Goal: Task Accomplishment & Management: Manage account settings

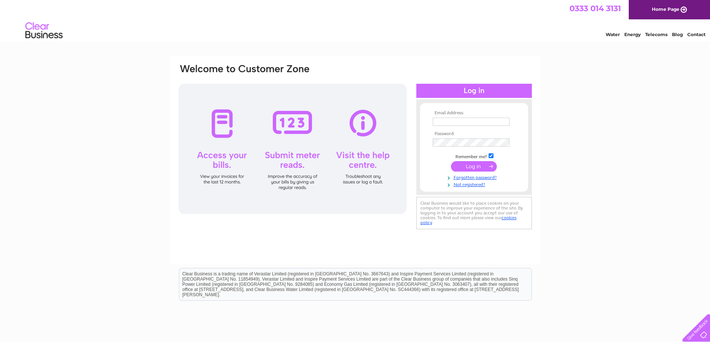
click at [450, 121] on input "text" at bounding box center [471, 122] width 77 height 8
type input "ian.mcmonagle@russell-russell.co.uk"
click at [451, 162] on input "submit" at bounding box center [474, 167] width 46 height 10
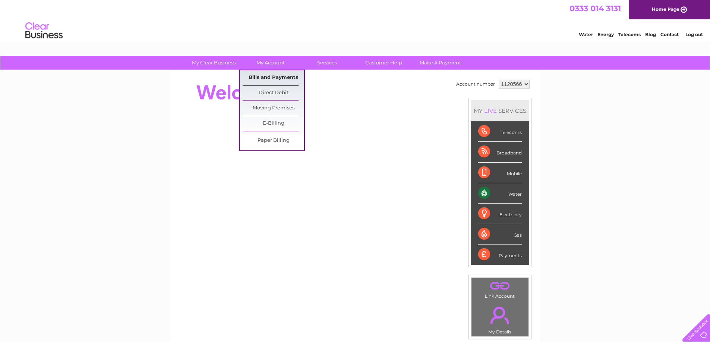
click at [270, 80] on link "Bills and Payments" at bounding box center [273, 77] width 61 height 15
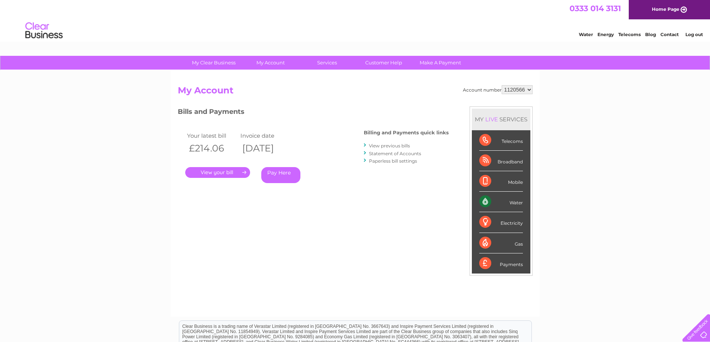
click at [211, 175] on link "." at bounding box center [217, 172] width 65 height 11
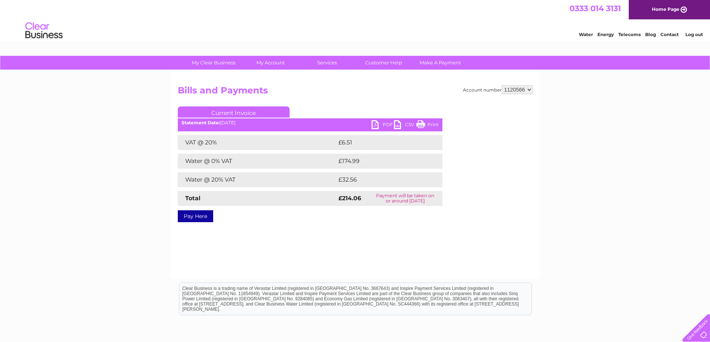
click at [380, 126] on link "PDF" at bounding box center [383, 125] width 22 height 11
